Goal: Information Seeking & Learning: Learn about a topic

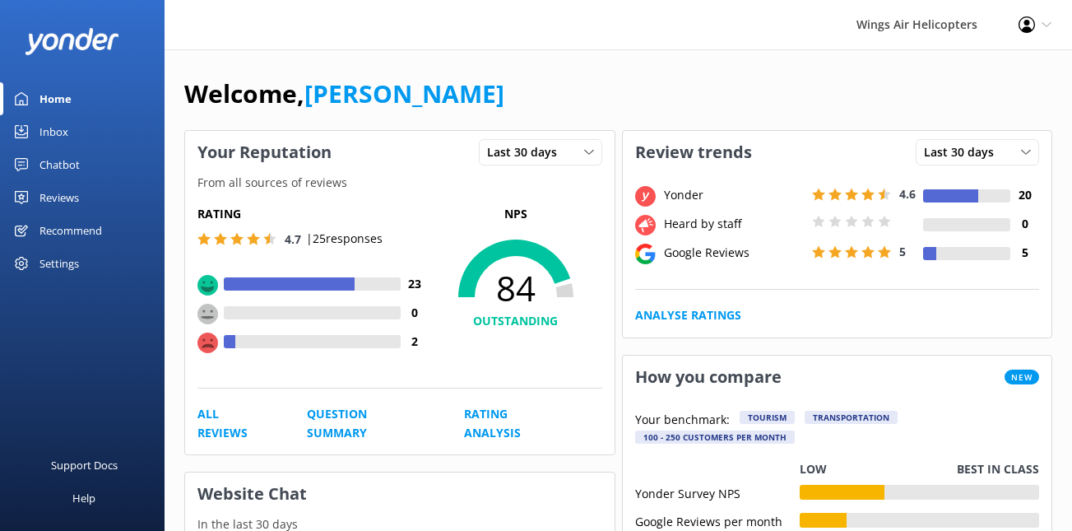
click at [63, 202] on div "Reviews" at bounding box center [58, 197] width 39 height 33
